Goal: Go to known website: Access a specific website the user already knows

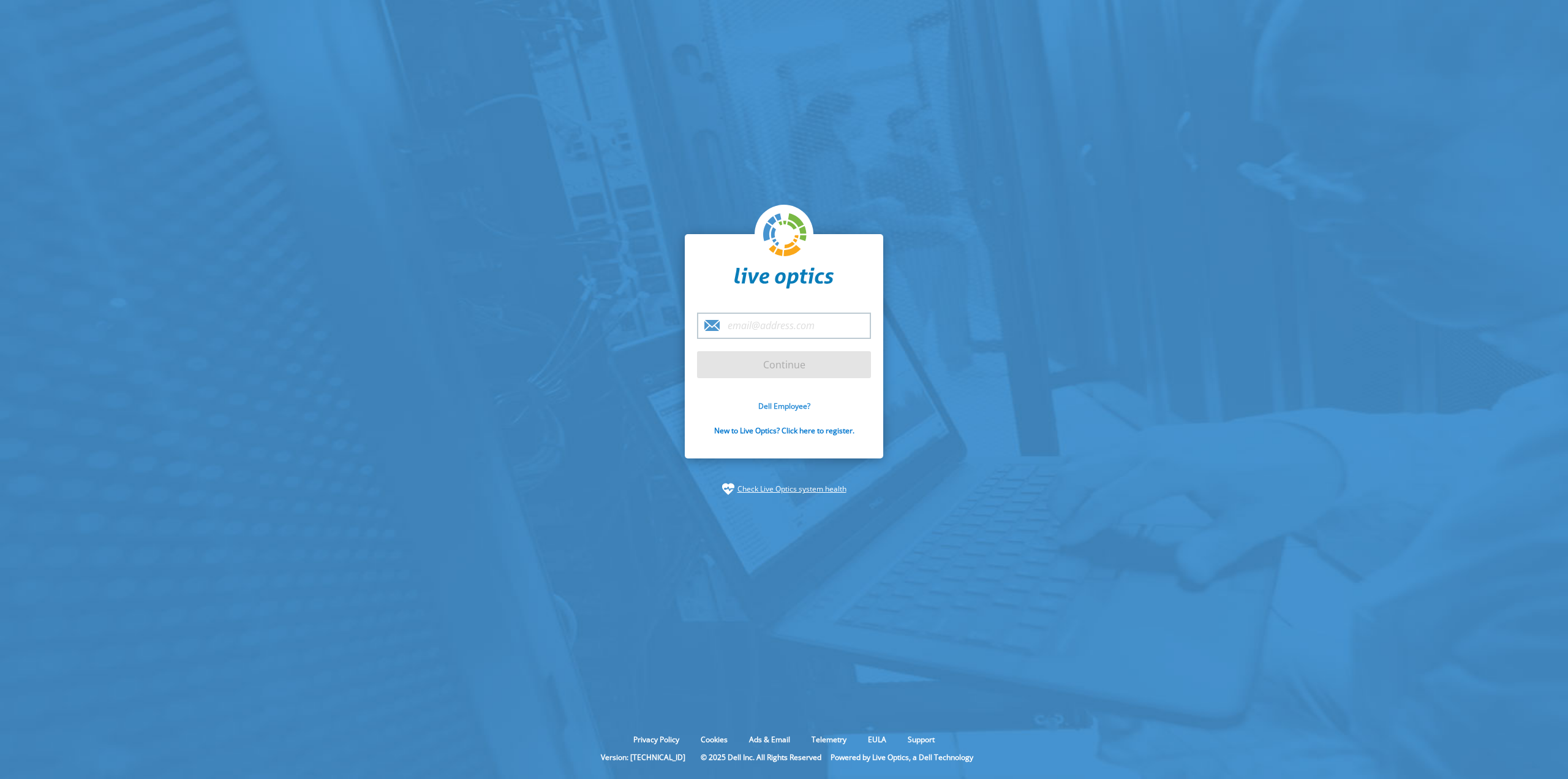
click at [799, 408] on link "Dell Employee?" at bounding box center [784, 405] width 52 height 10
type input "jozef.cisar@dell.com"
click at [791, 358] on input "Continue" at bounding box center [784, 364] width 174 height 27
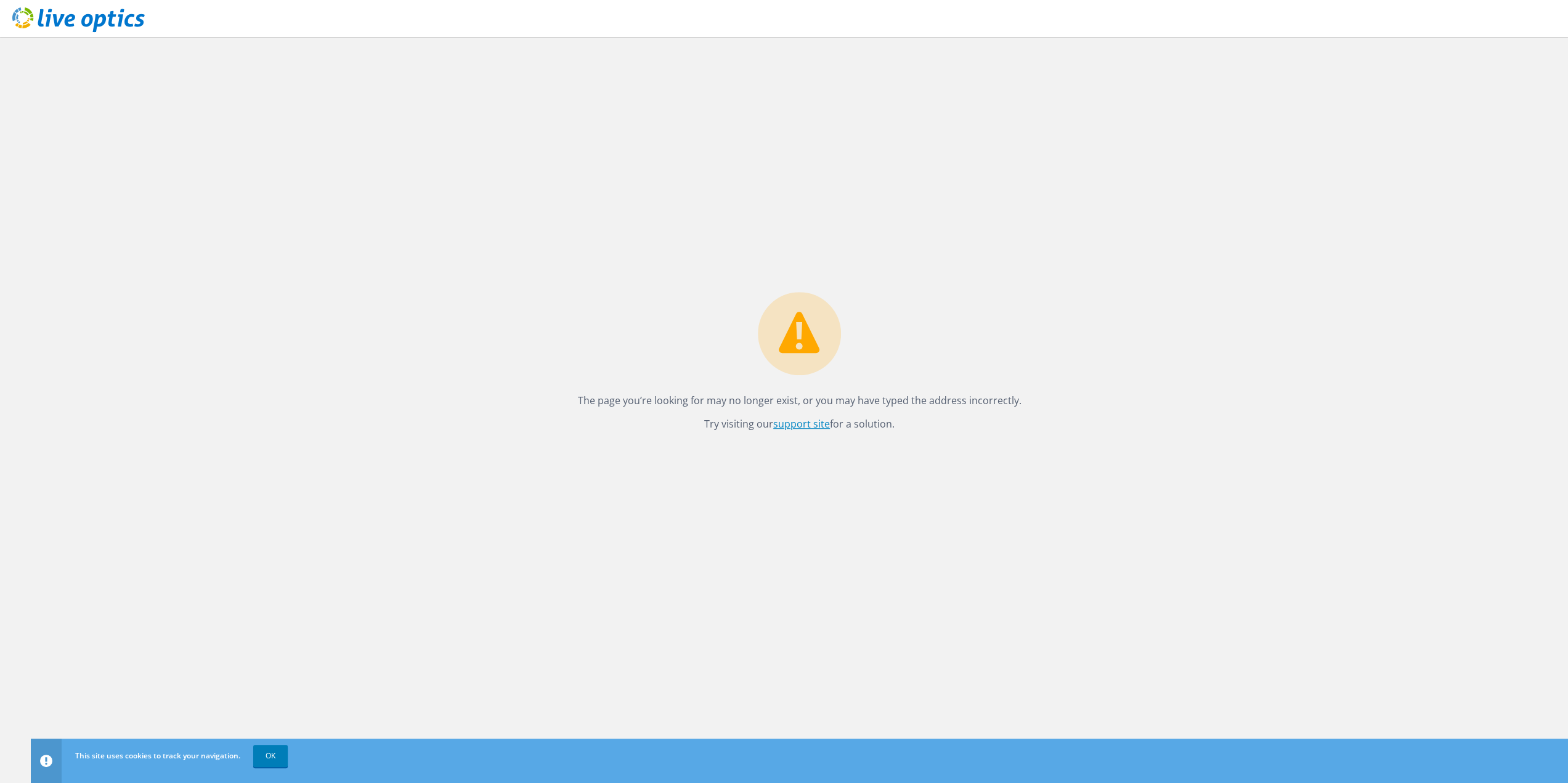
click at [795, 421] on link "support site" at bounding box center [801, 424] width 57 height 14
click at [72, 19] on use at bounding box center [78, 19] width 132 height 25
